Goal: Task Accomplishment & Management: Manage account settings

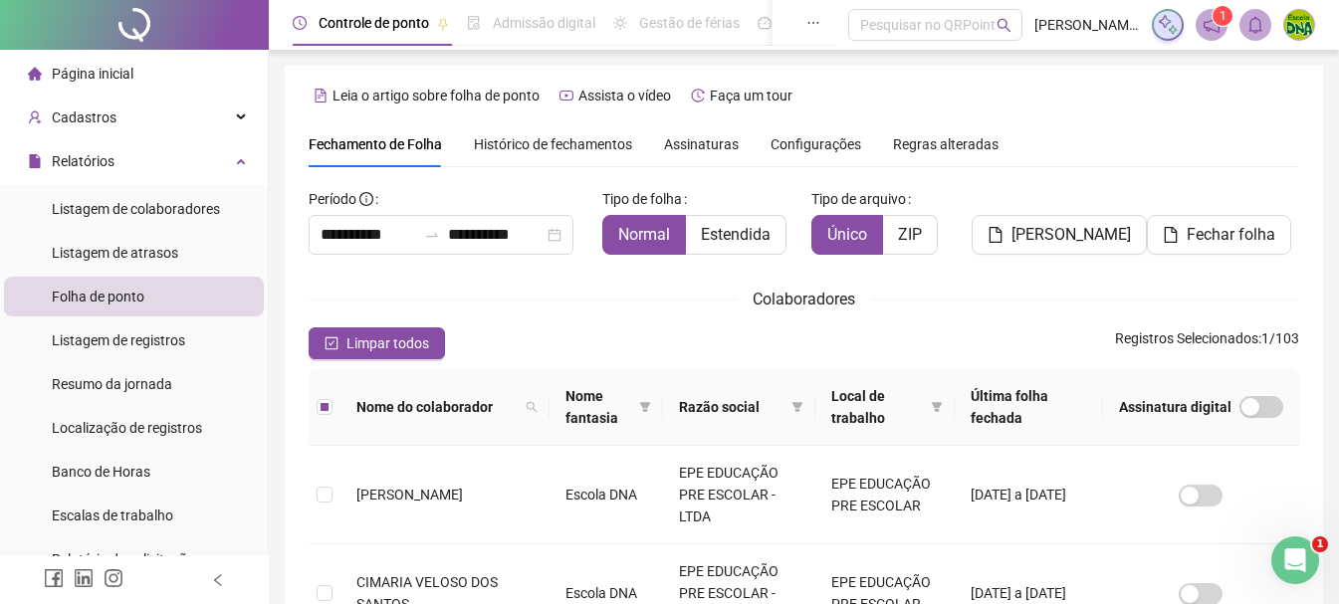
click at [1012, 121] on div "Fechamento de Folha Histórico de fechamentos Assinaturas Configurações Regras a…" at bounding box center [804, 144] width 990 height 46
click at [859, 420] on span "Local de trabalho" at bounding box center [877, 407] width 93 height 44
click at [95, 294] on span "Folha de ponto" at bounding box center [98, 297] width 93 height 16
click at [210, 129] on div "Cadastros" at bounding box center [134, 118] width 260 height 40
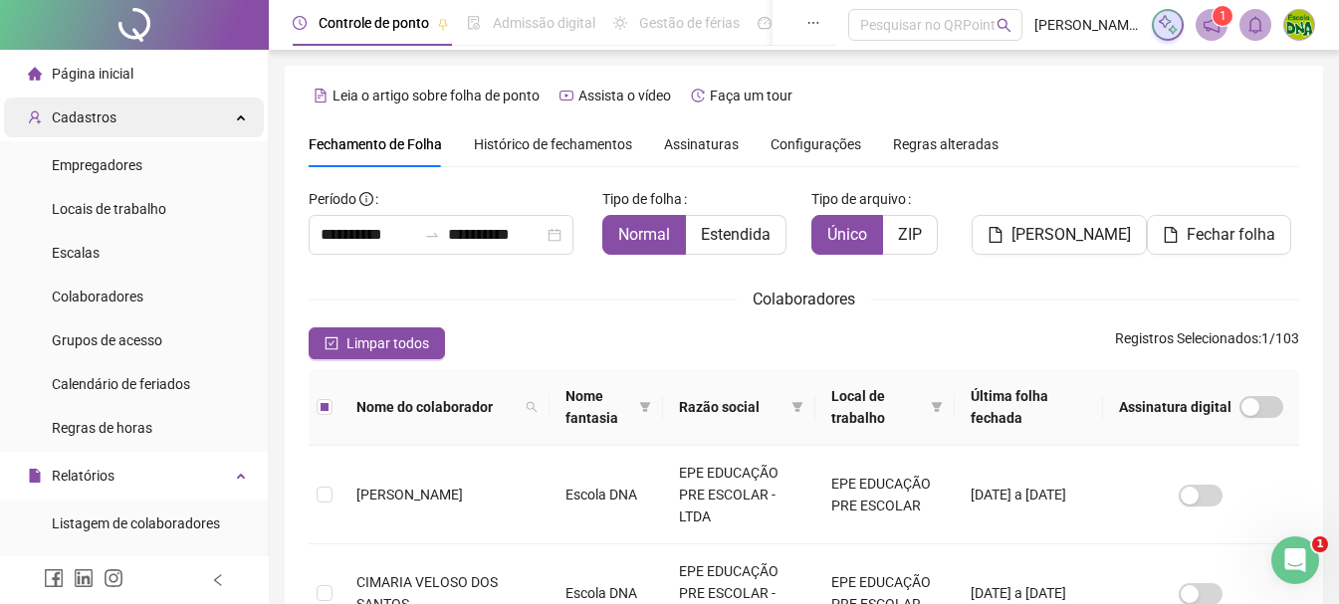
click at [210, 129] on div "Cadastros" at bounding box center [134, 118] width 260 height 40
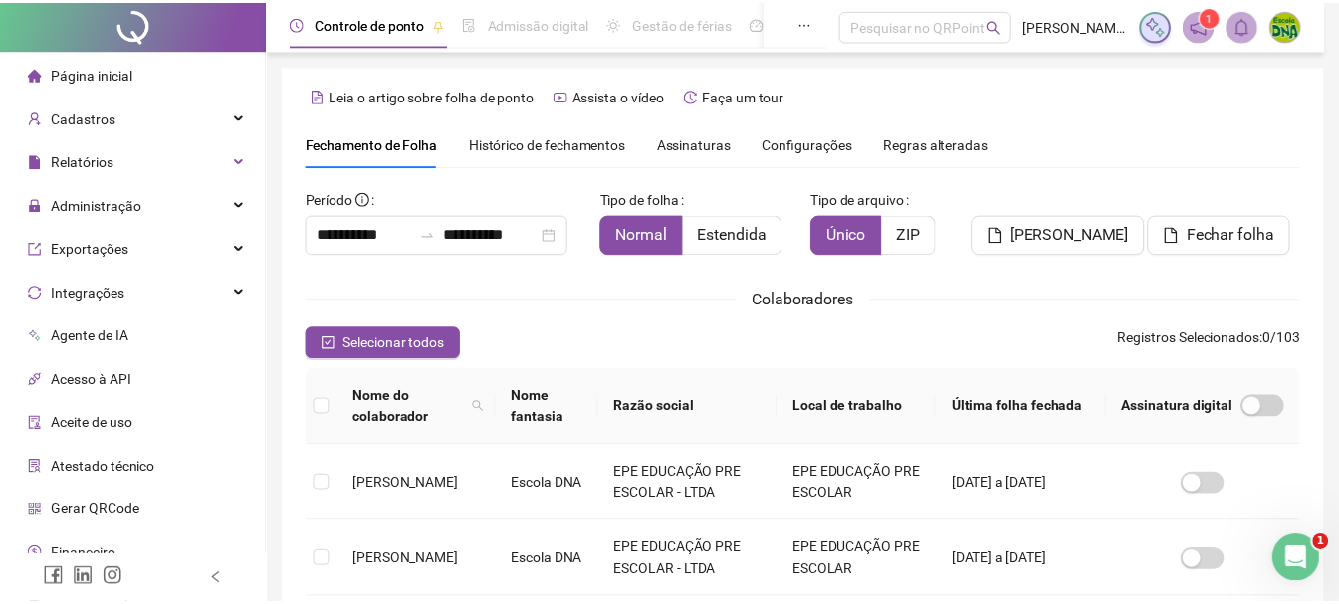
scroll to position [105, 0]
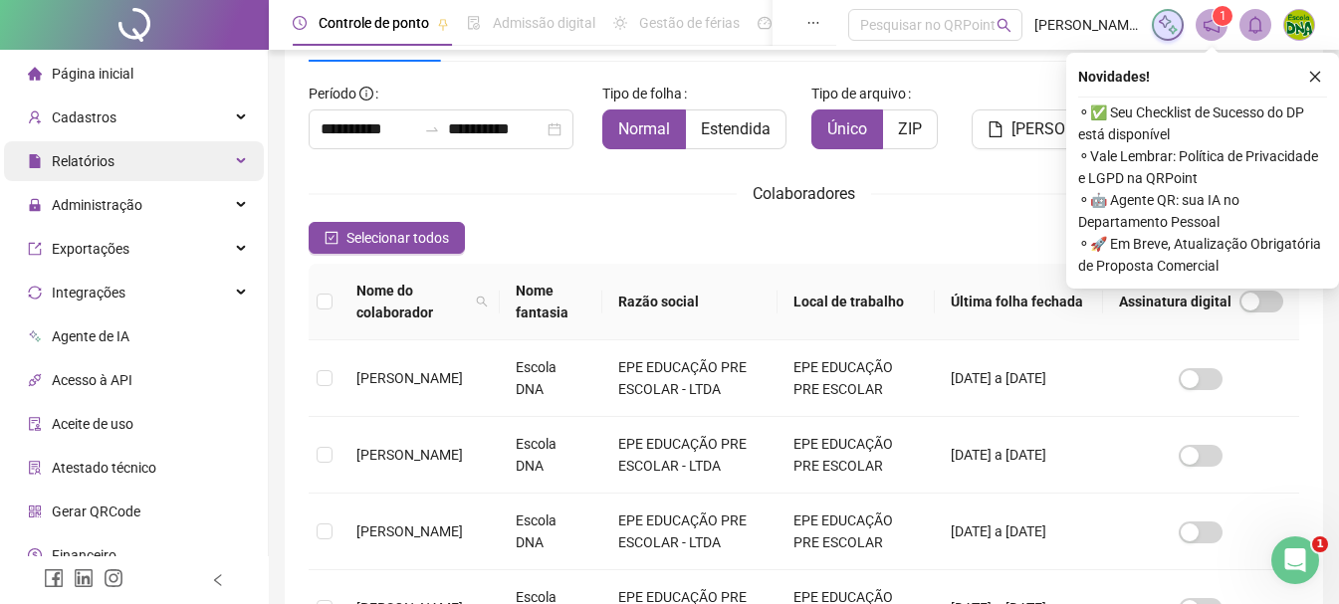
click at [122, 155] on div "Relatórios" at bounding box center [134, 161] width 260 height 40
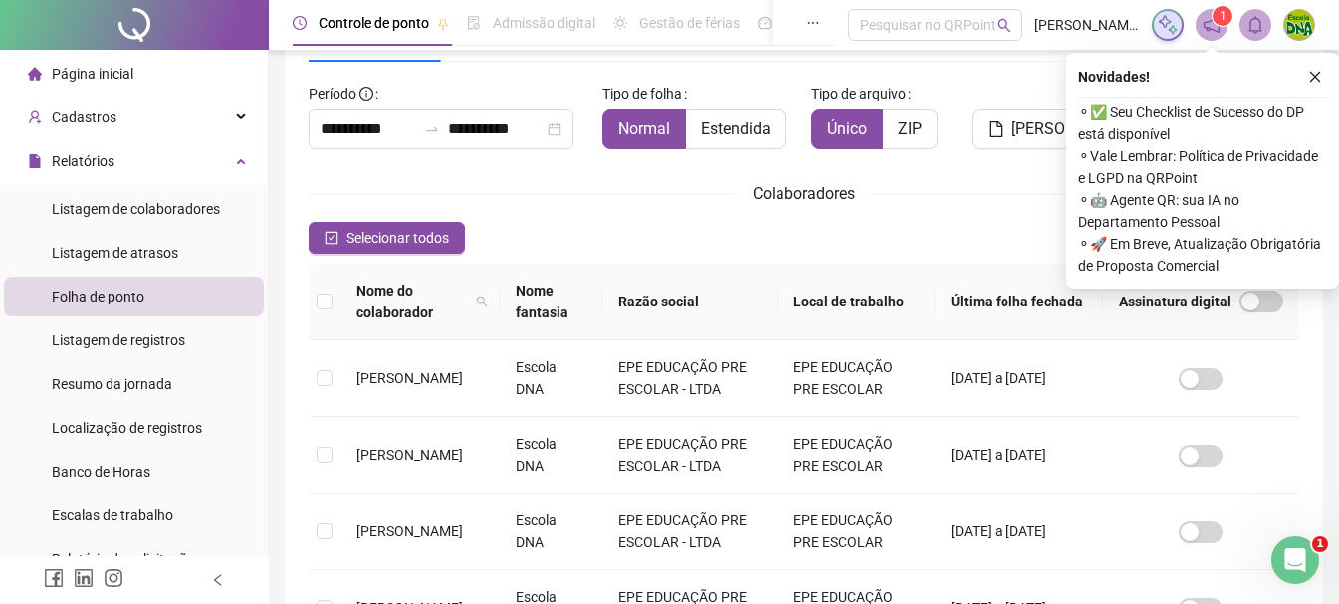
click at [127, 291] on span "Folha de ponto" at bounding box center [98, 297] width 93 height 16
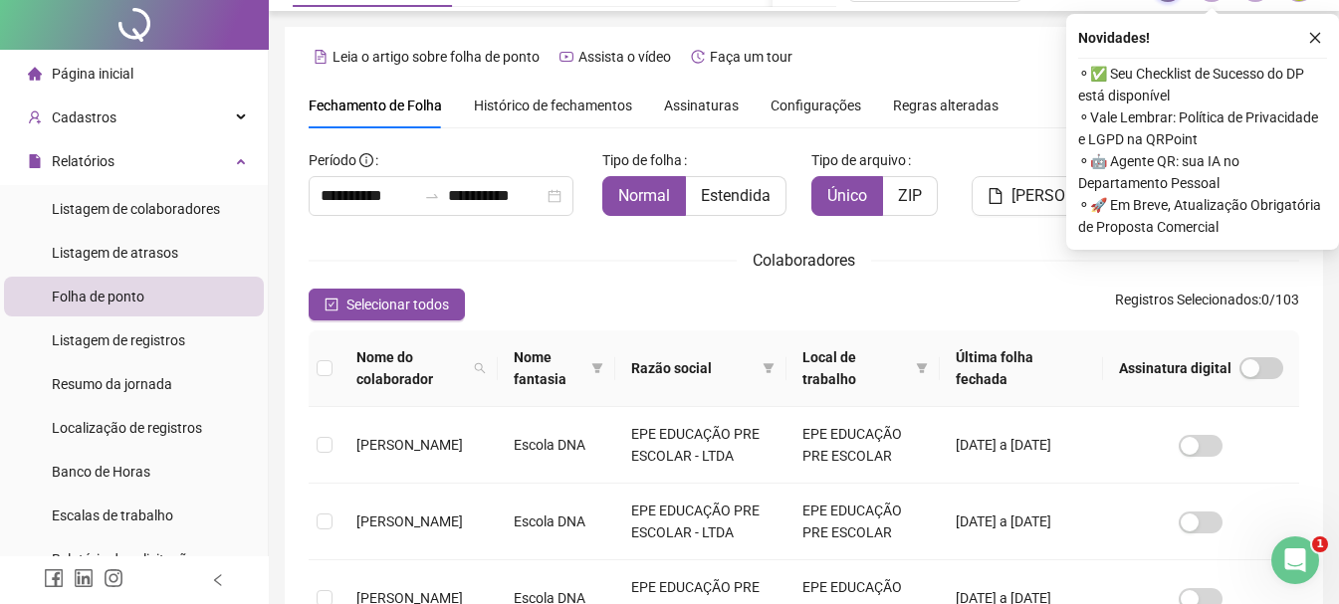
scroll to position [0, 0]
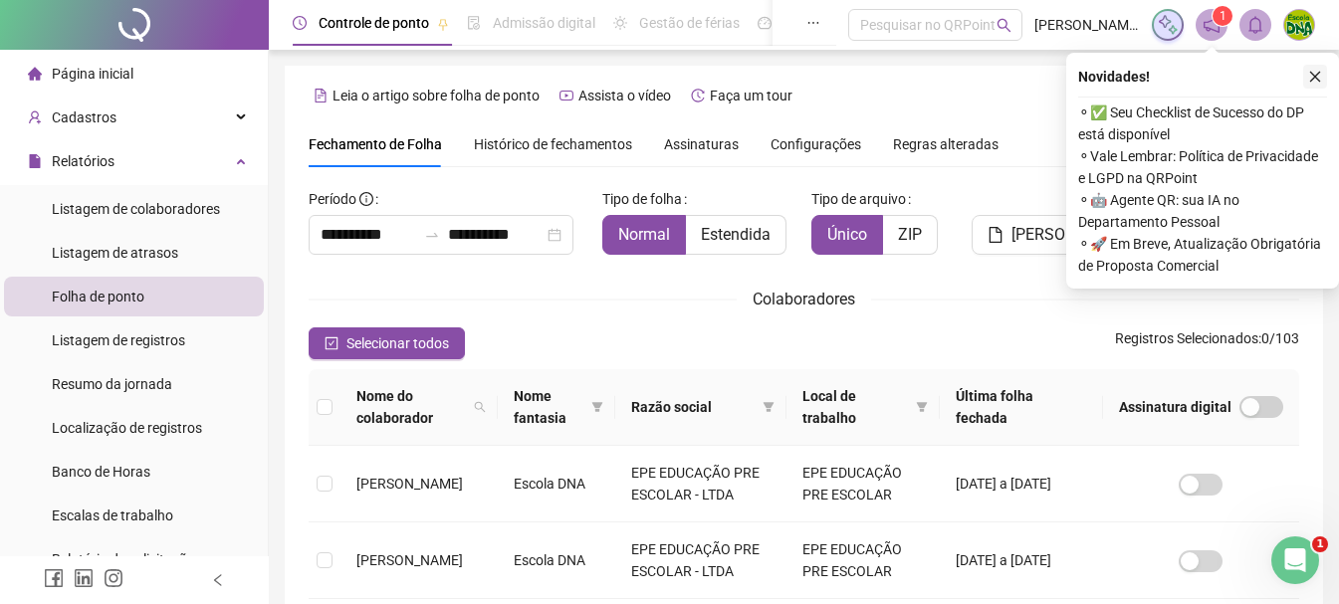
click at [1317, 77] on icon "close" at bounding box center [1315, 77] width 14 height 14
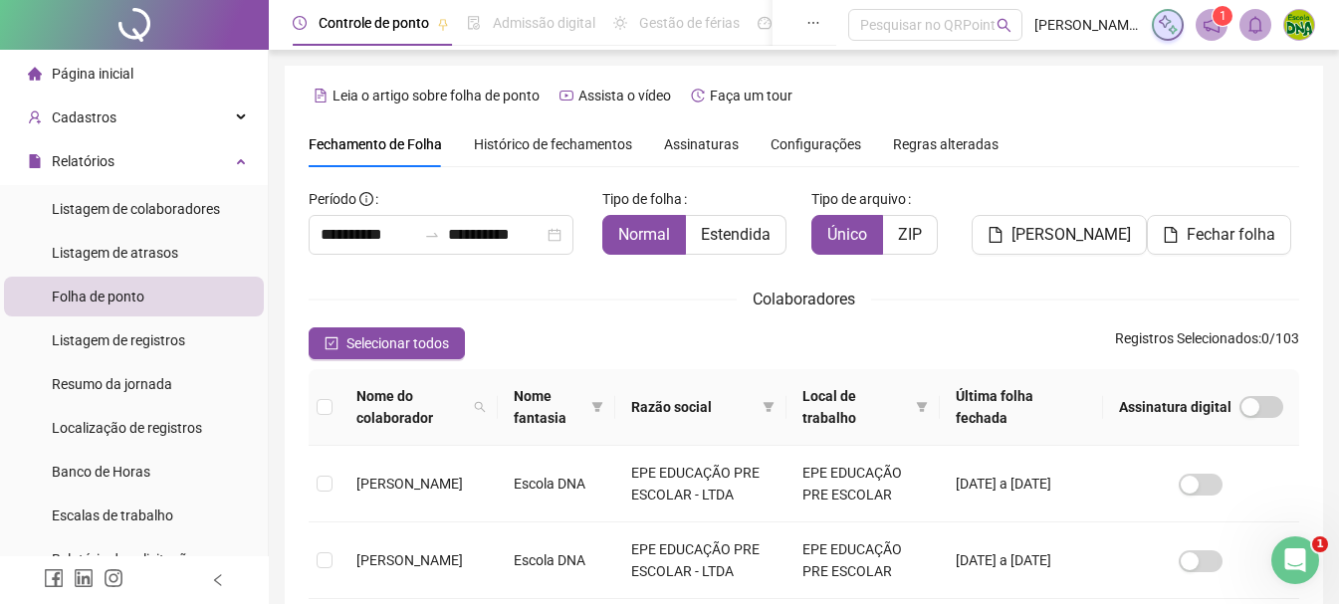
click at [568, 246] on div "**********" at bounding box center [441, 235] width 265 height 40
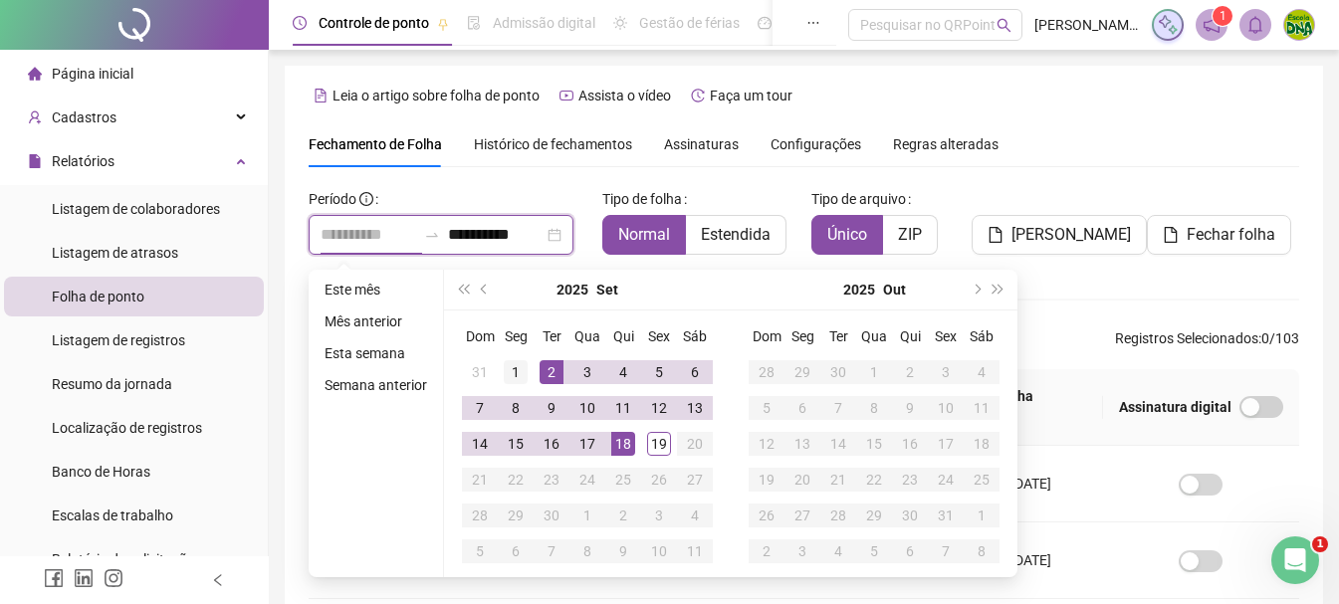
type input "**********"
click at [517, 371] on div "1" at bounding box center [516, 372] width 24 height 24
type input "**********"
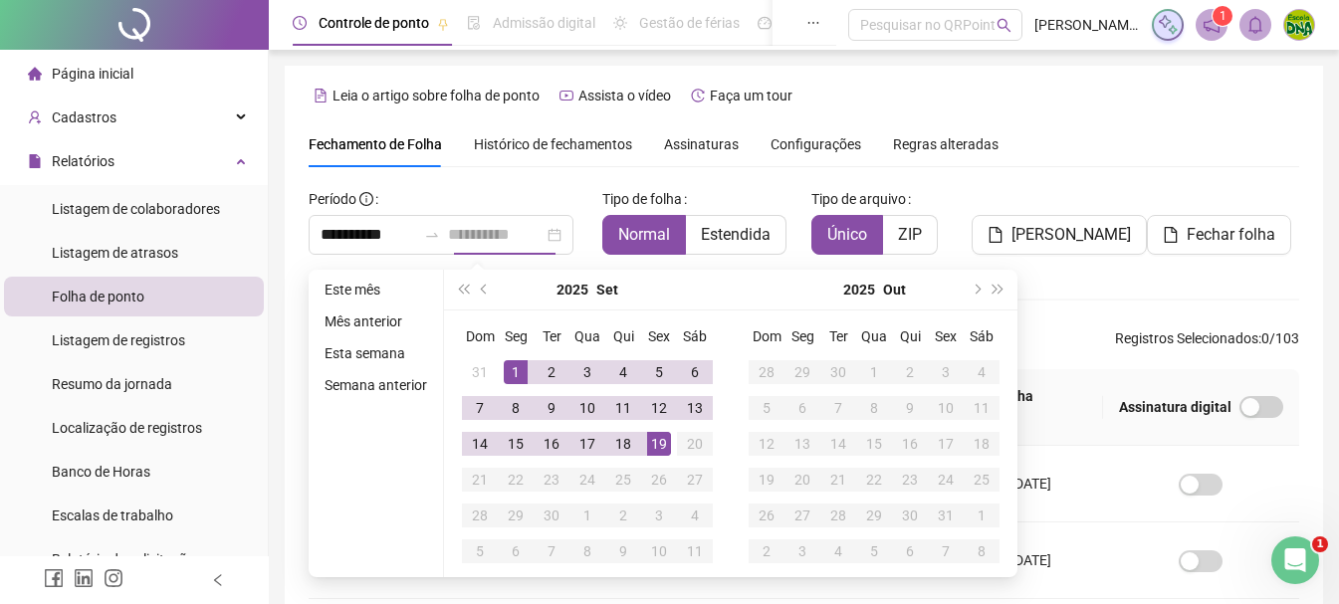
click at [653, 440] on div "19" at bounding box center [659, 444] width 24 height 24
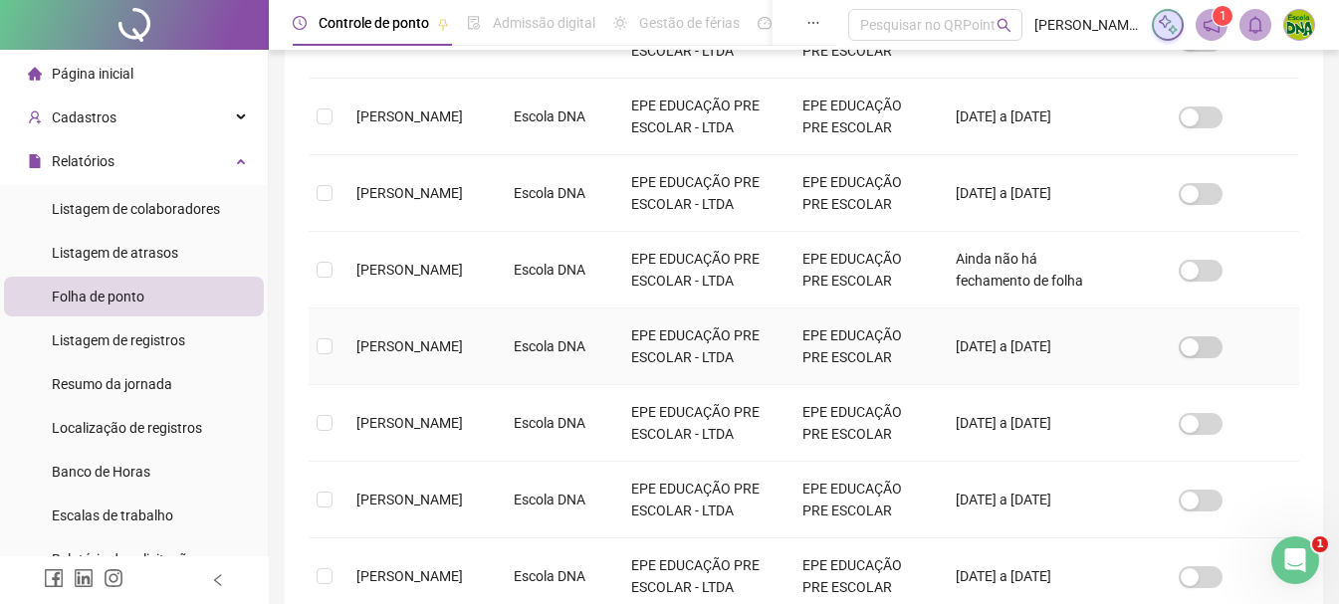
scroll to position [781, 0]
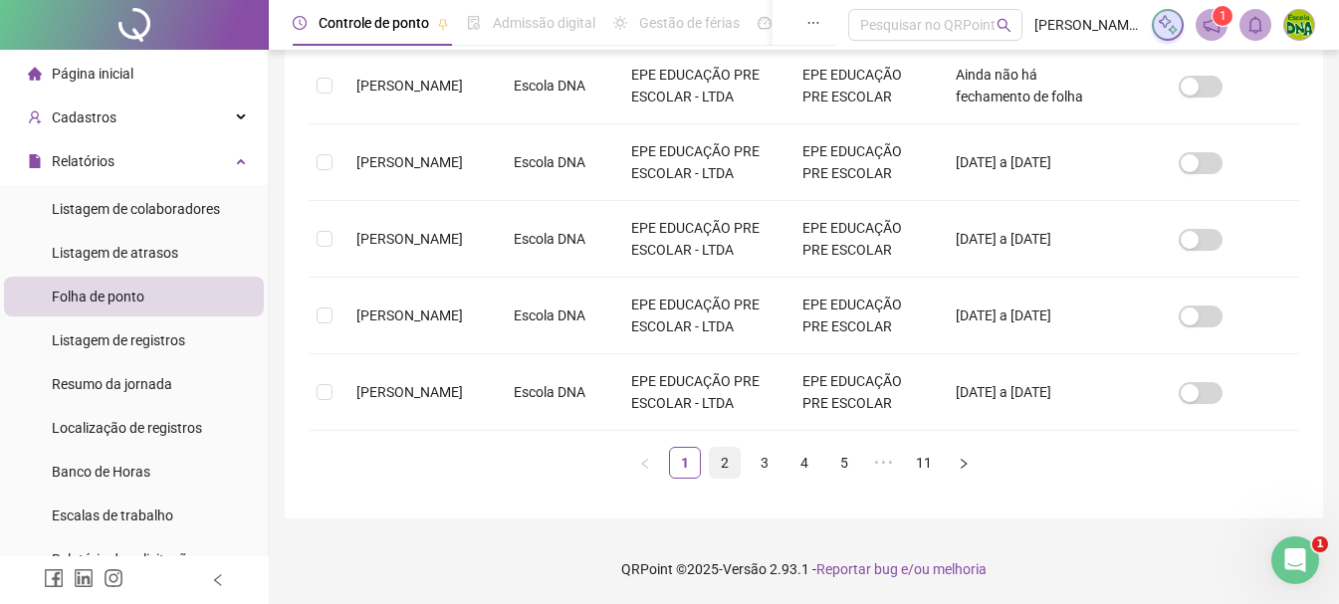
click at [711, 458] on link "2" at bounding box center [725, 463] width 30 height 30
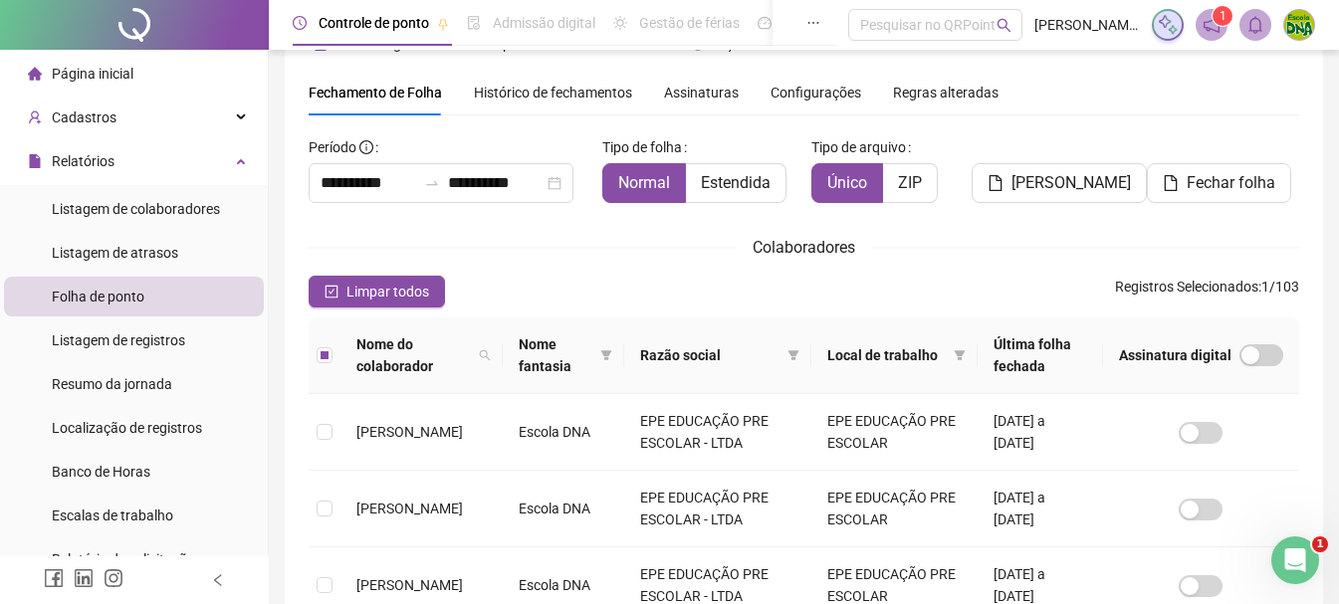
scroll to position [0, 0]
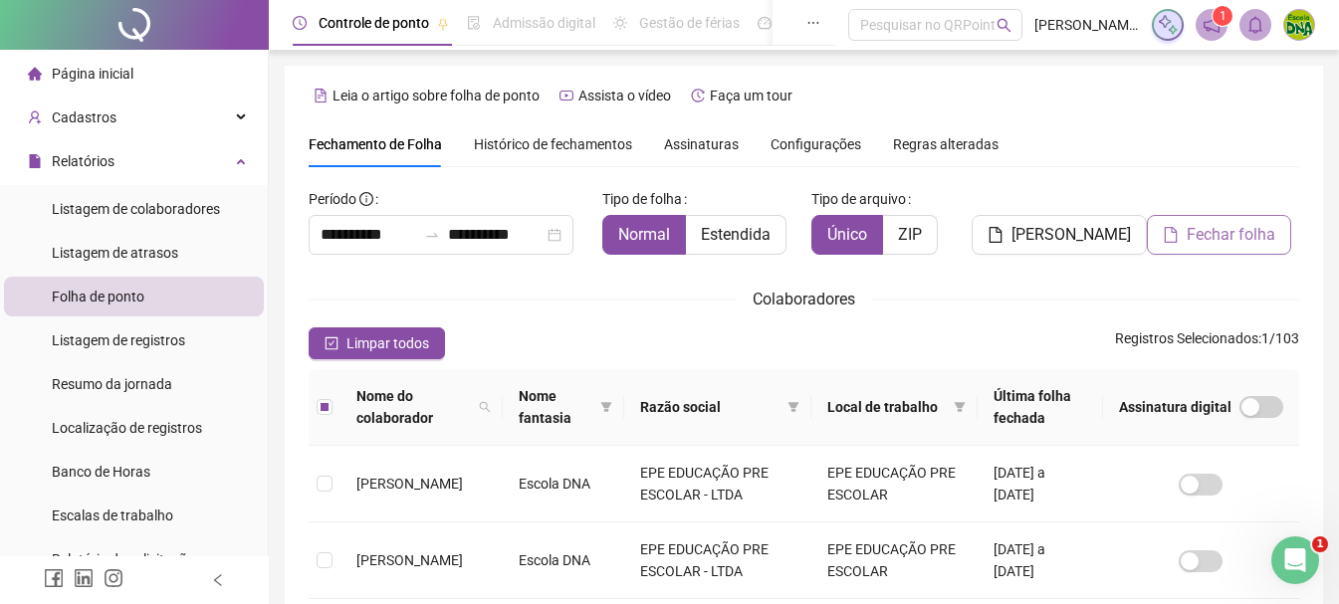
click at [1228, 232] on span "Fechar folha" at bounding box center [1230, 235] width 89 height 24
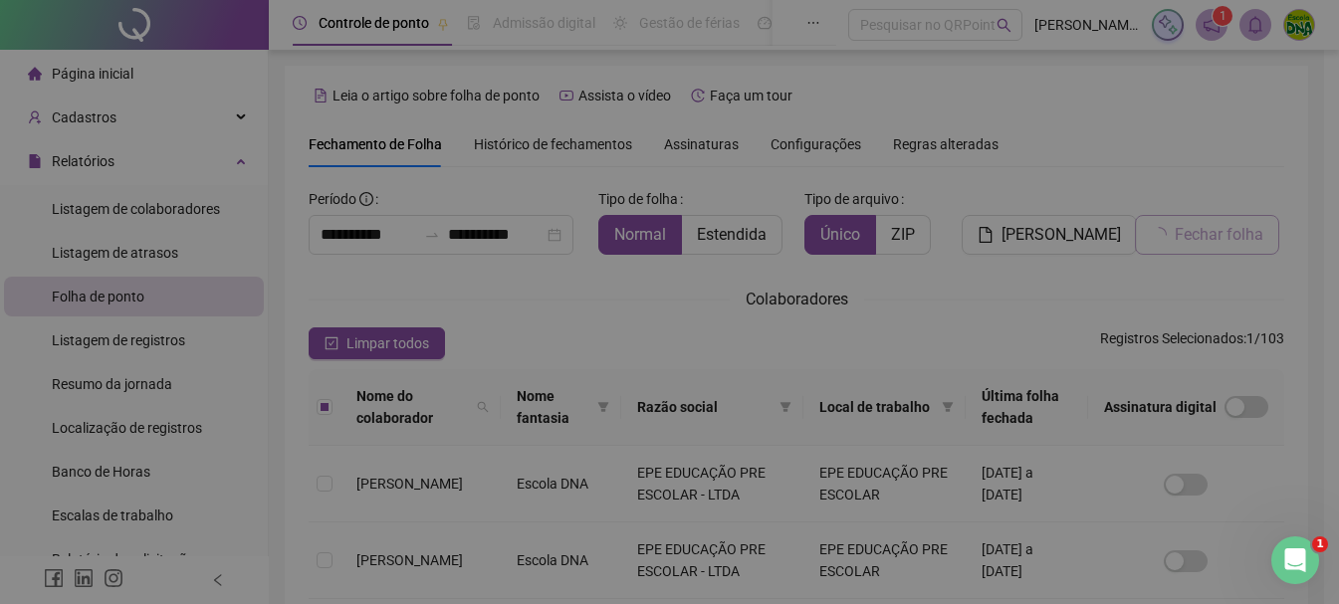
scroll to position [105, 0]
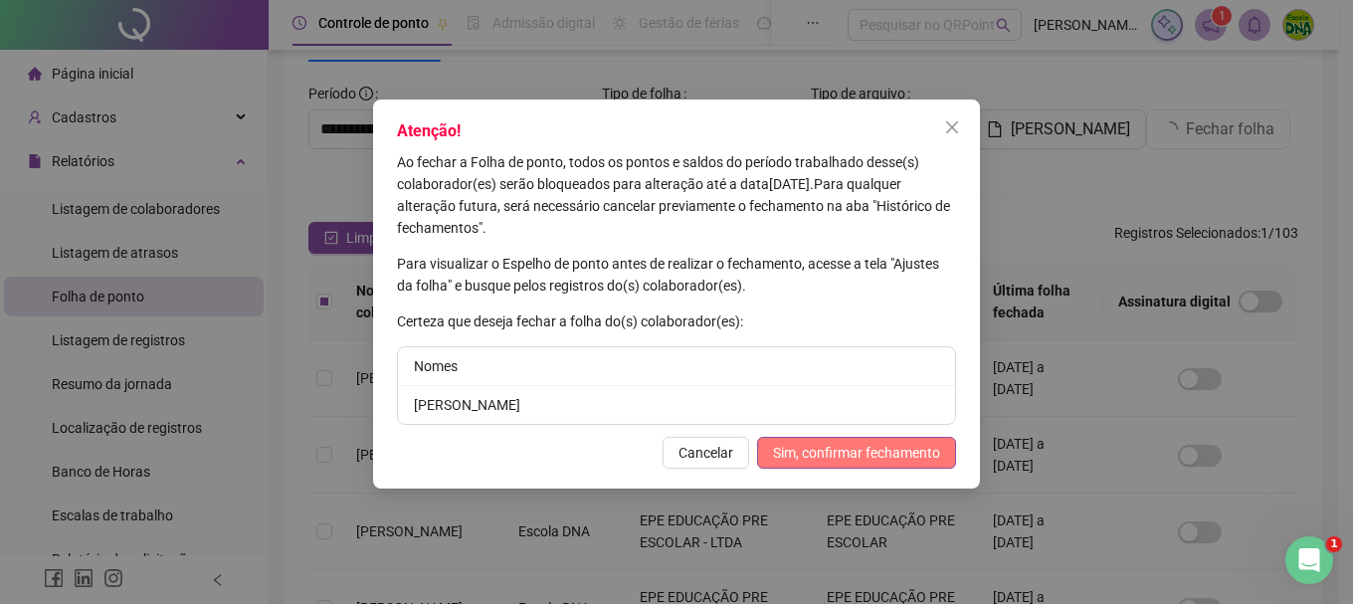
click at [856, 455] on span "Sim, confirmar fechamento" at bounding box center [856, 453] width 167 height 22
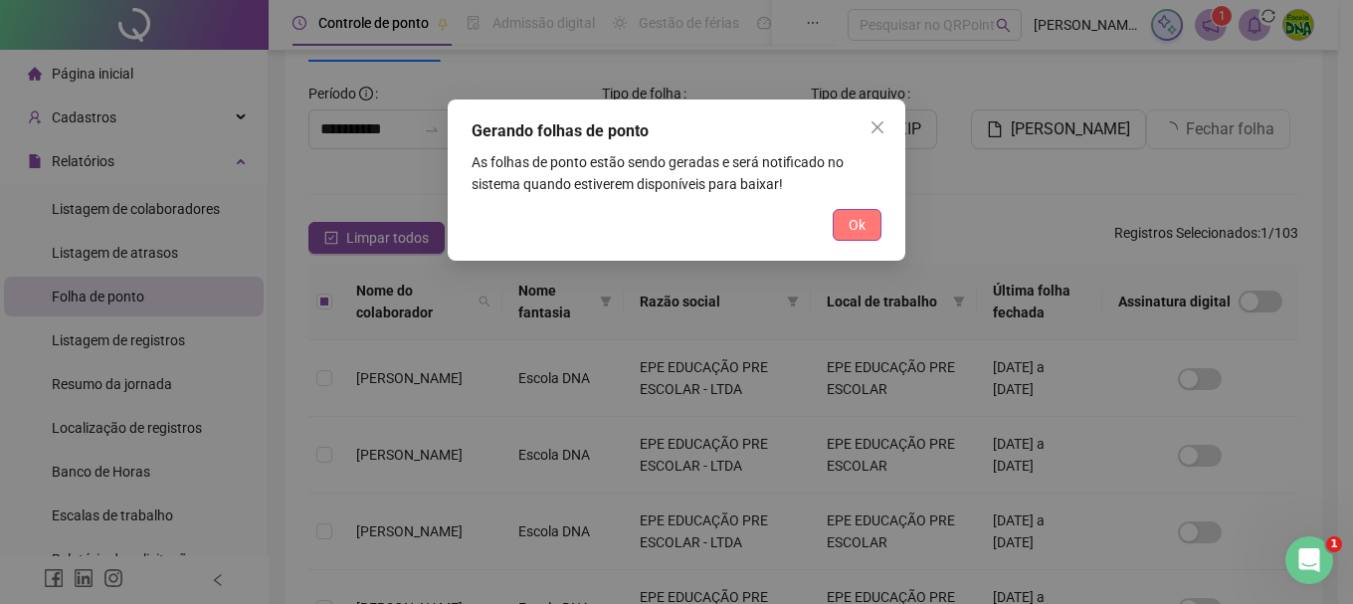
click at [847, 227] on button "Ok" at bounding box center [857, 225] width 49 height 32
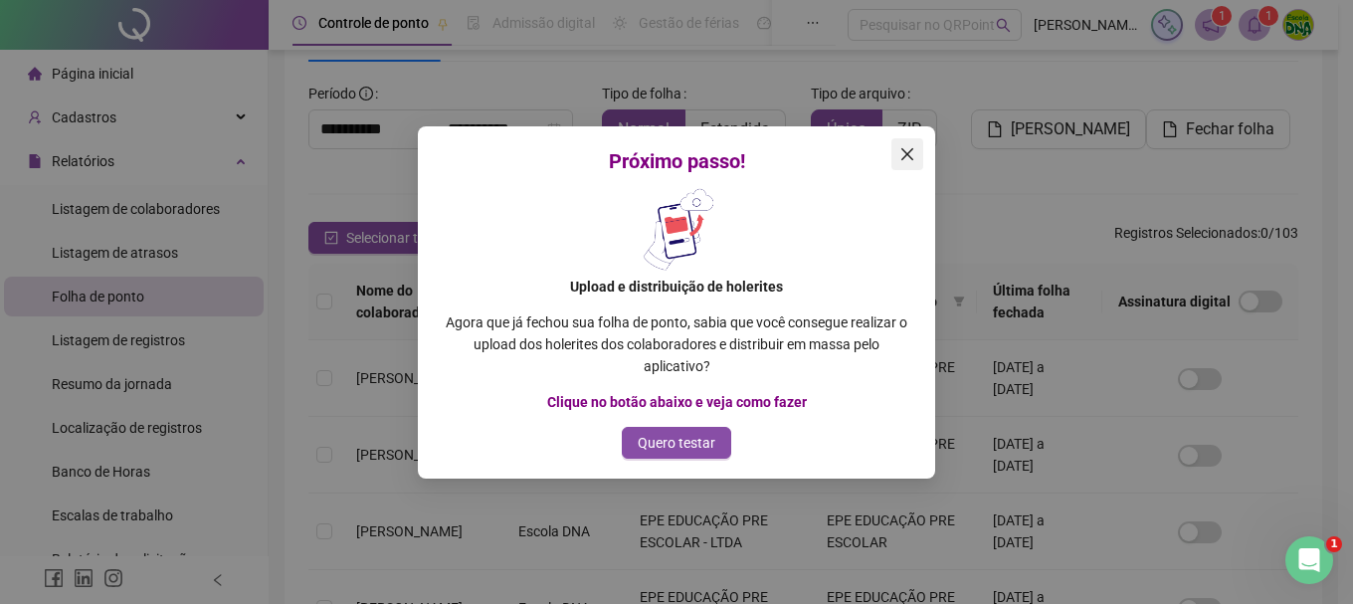
click at [908, 156] on icon "close" at bounding box center [908, 154] width 16 height 16
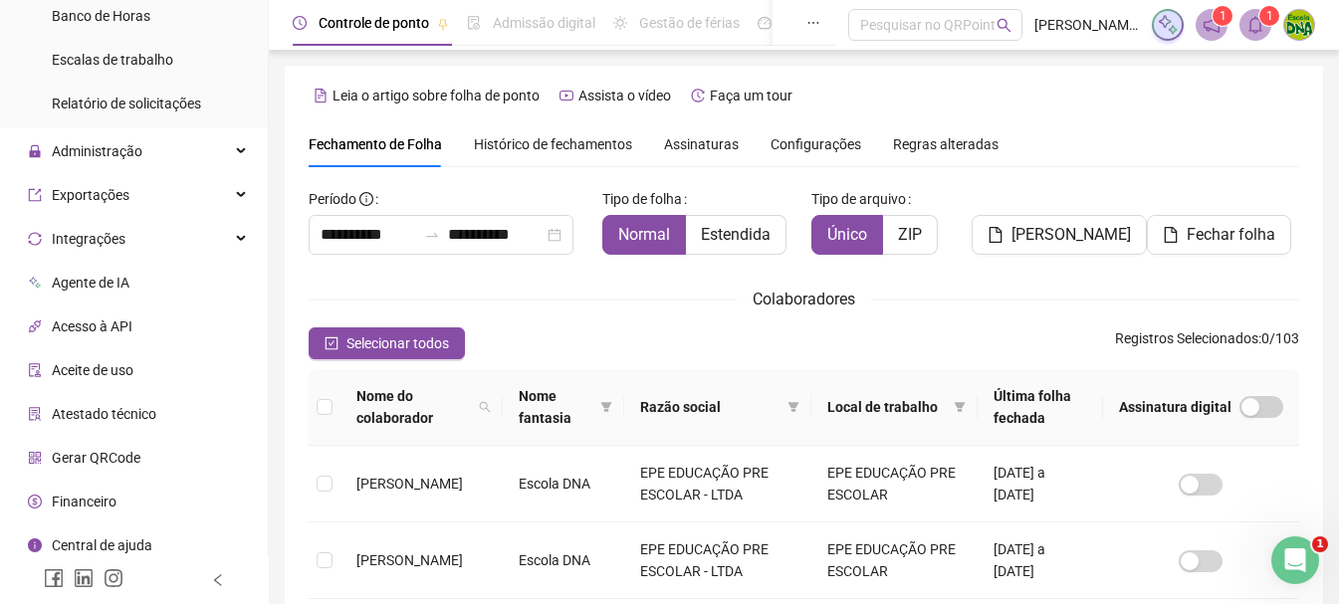
scroll to position [465, 0]
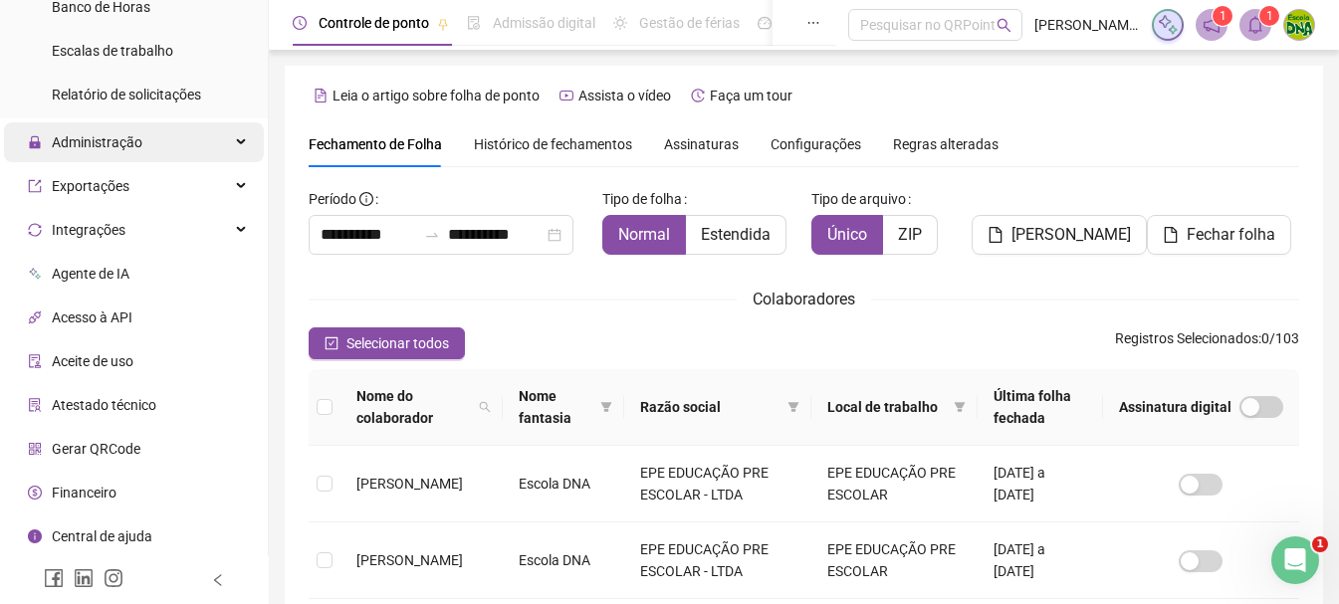
click at [168, 145] on div "Administração" at bounding box center [134, 142] width 260 height 40
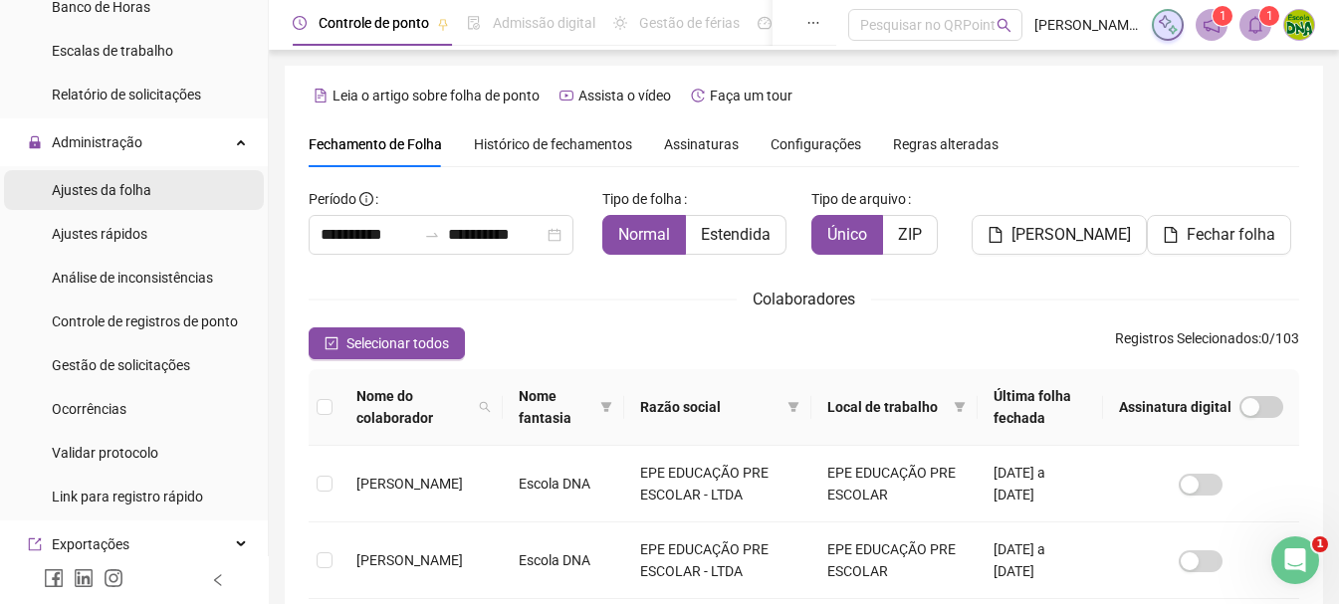
click at [135, 193] on span "Ajustes da folha" at bounding box center [102, 190] width 100 height 16
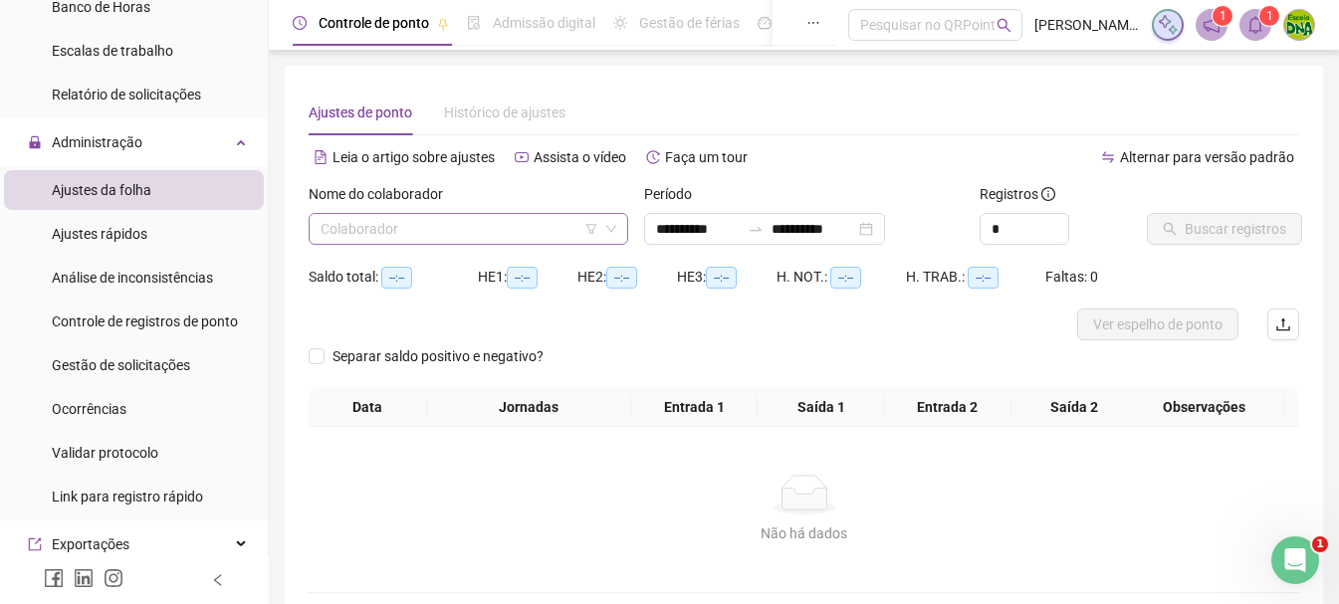
click at [469, 237] on input "search" at bounding box center [459, 229] width 278 height 30
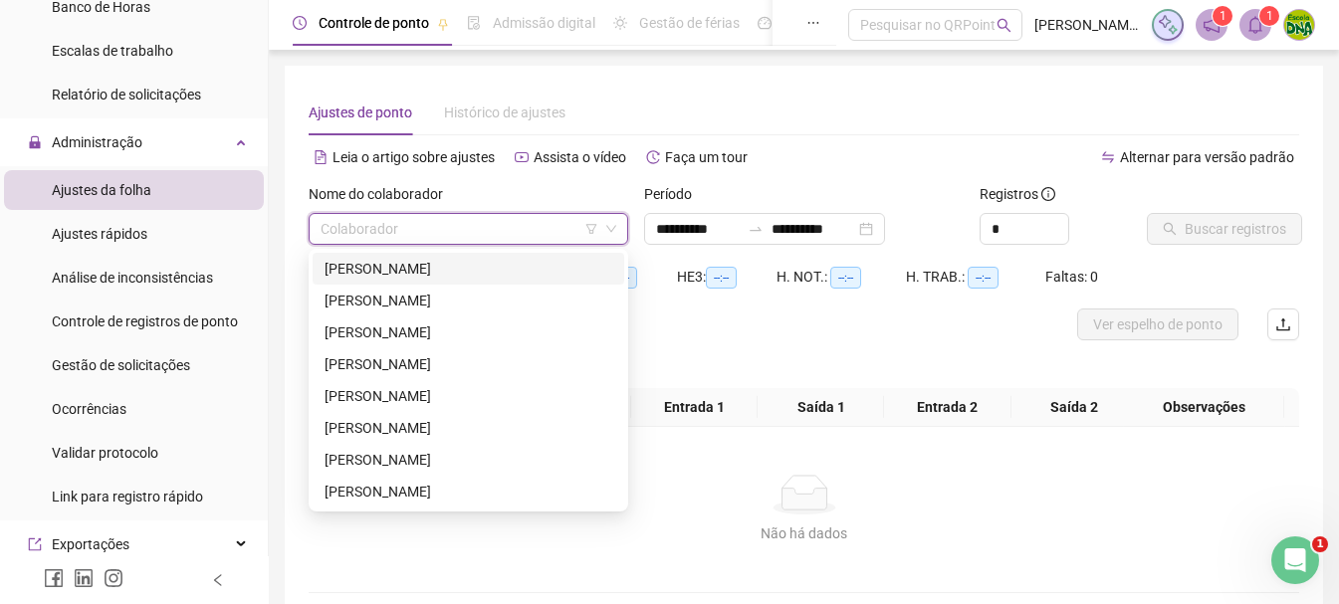
type input "*"
type input "***"
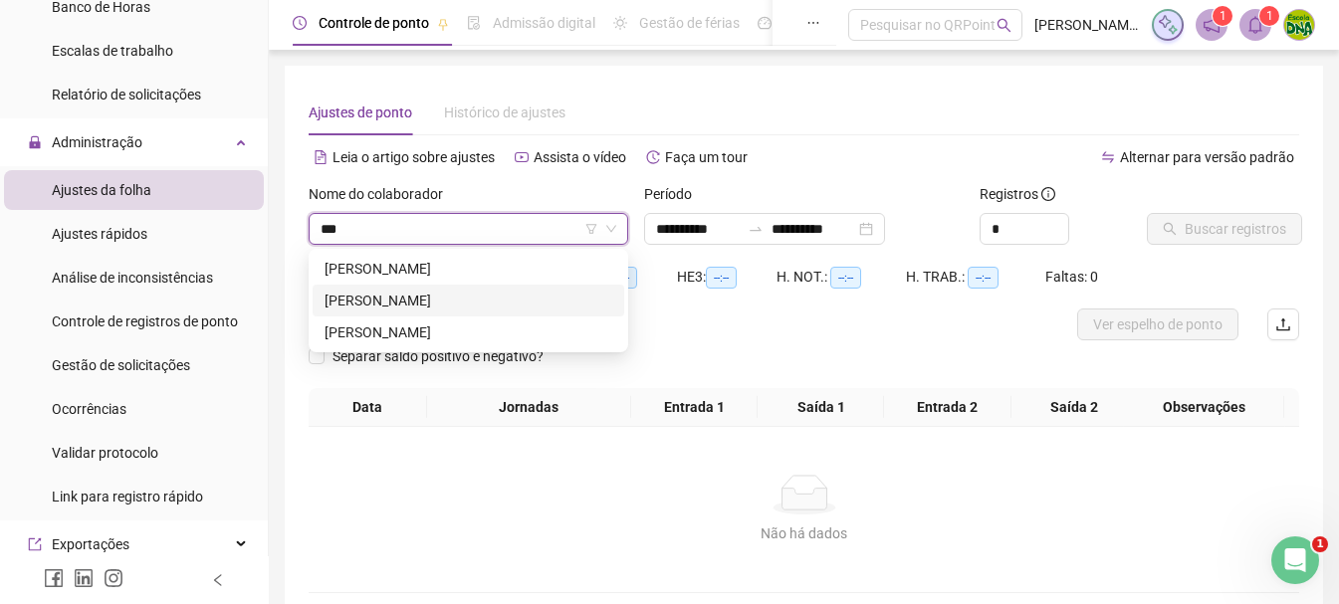
click at [472, 304] on div "[PERSON_NAME]" at bounding box center [468, 301] width 288 height 22
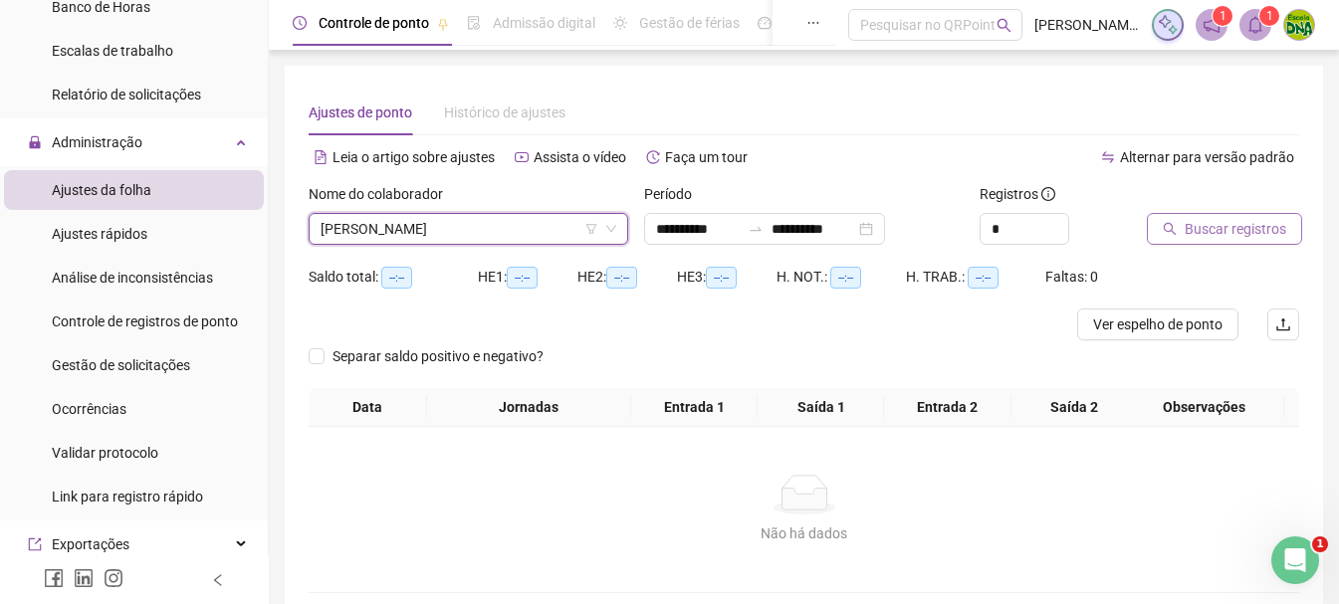
click at [1199, 232] on span "Buscar registros" at bounding box center [1235, 229] width 102 height 22
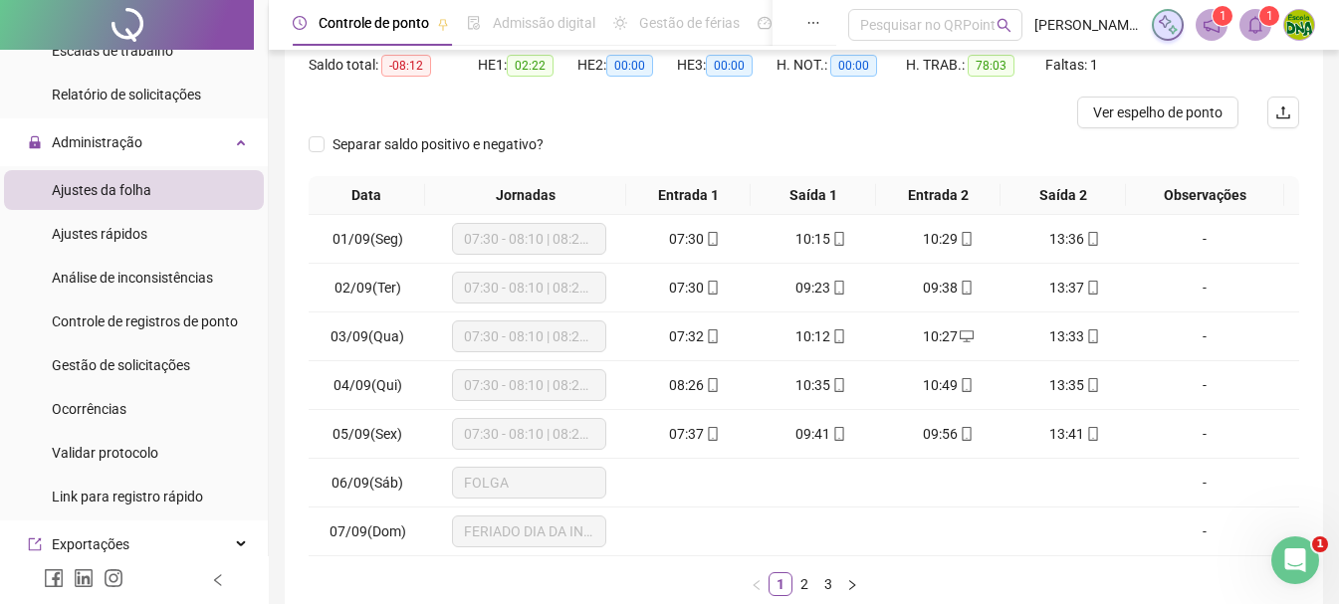
scroll to position [329, 0]
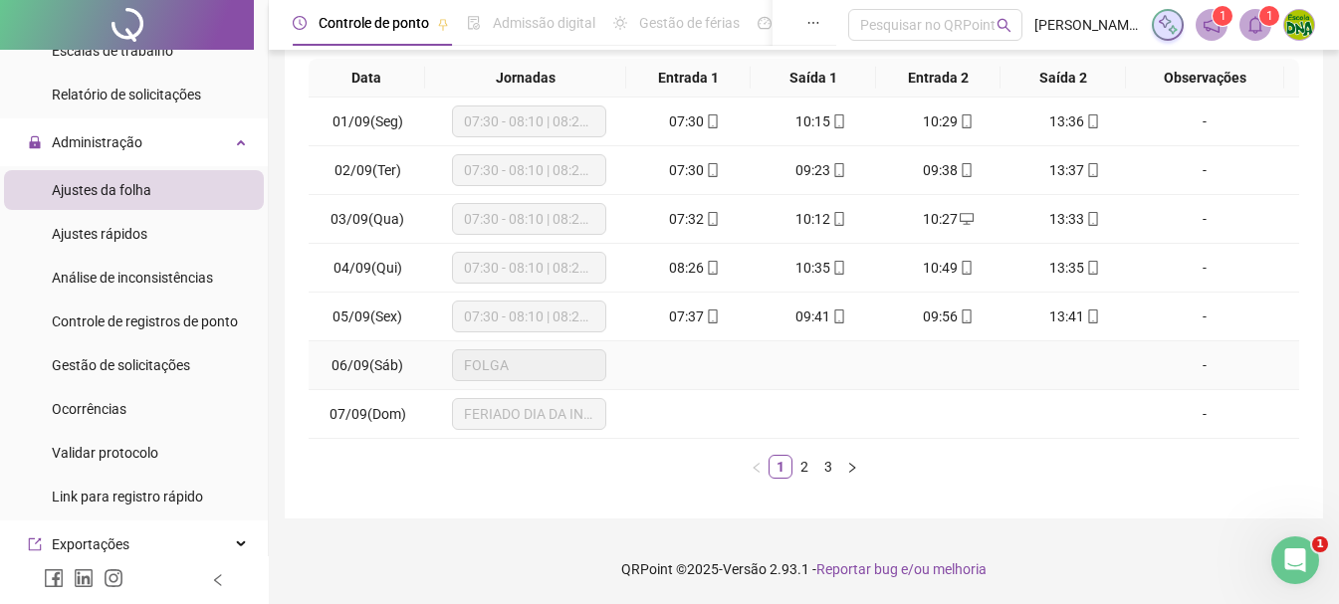
click at [571, 354] on span "FOLGA" at bounding box center [529, 365] width 130 height 30
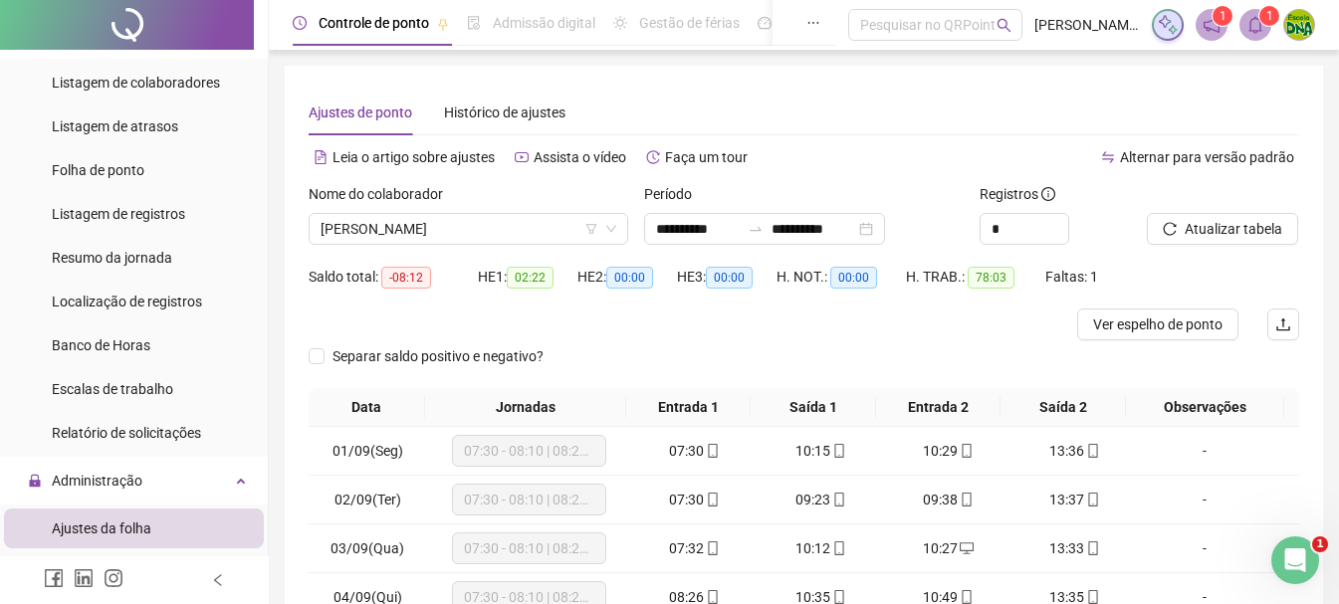
scroll to position [0, 0]
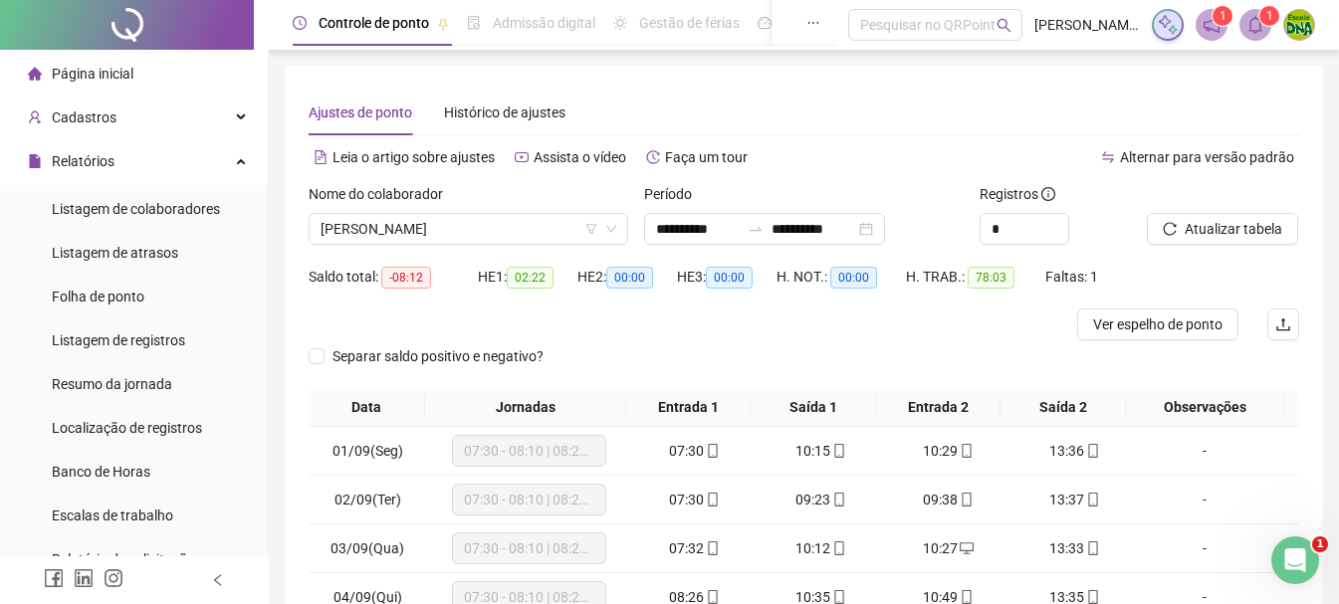
click at [1284, 206] on div "Atualizar tabela" at bounding box center [1222, 214] width 152 height 62
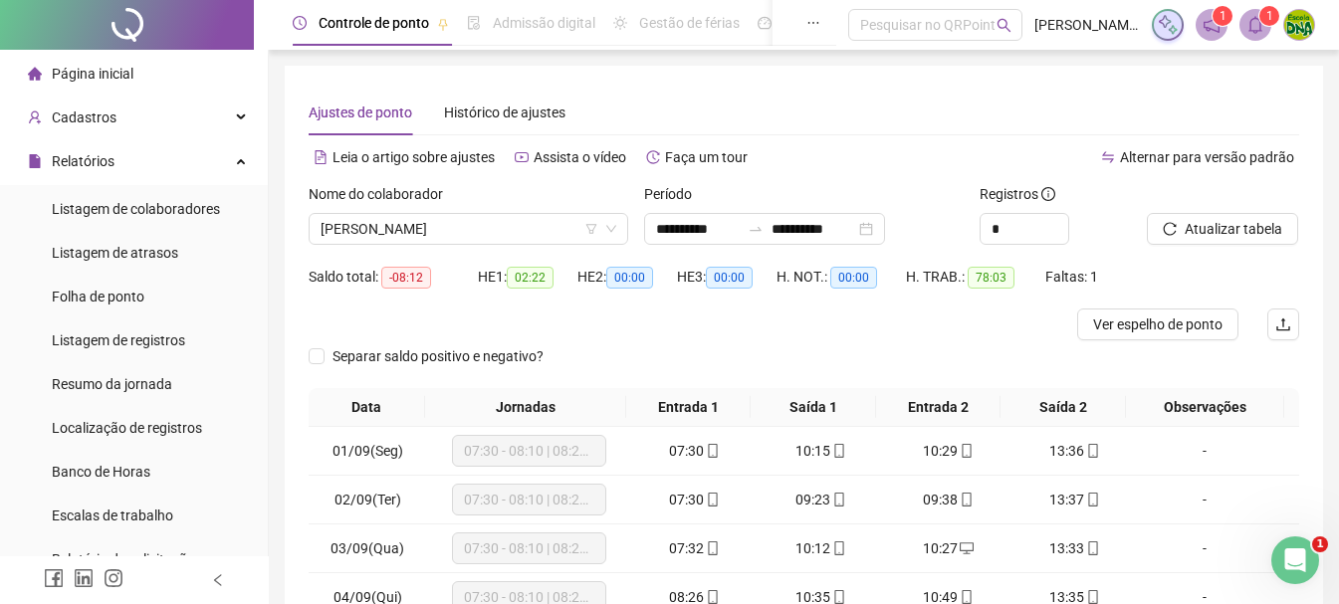
click at [1284, 206] on div "Atualizar tabela" at bounding box center [1222, 214] width 152 height 62
